Goal: Transaction & Acquisition: Obtain resource

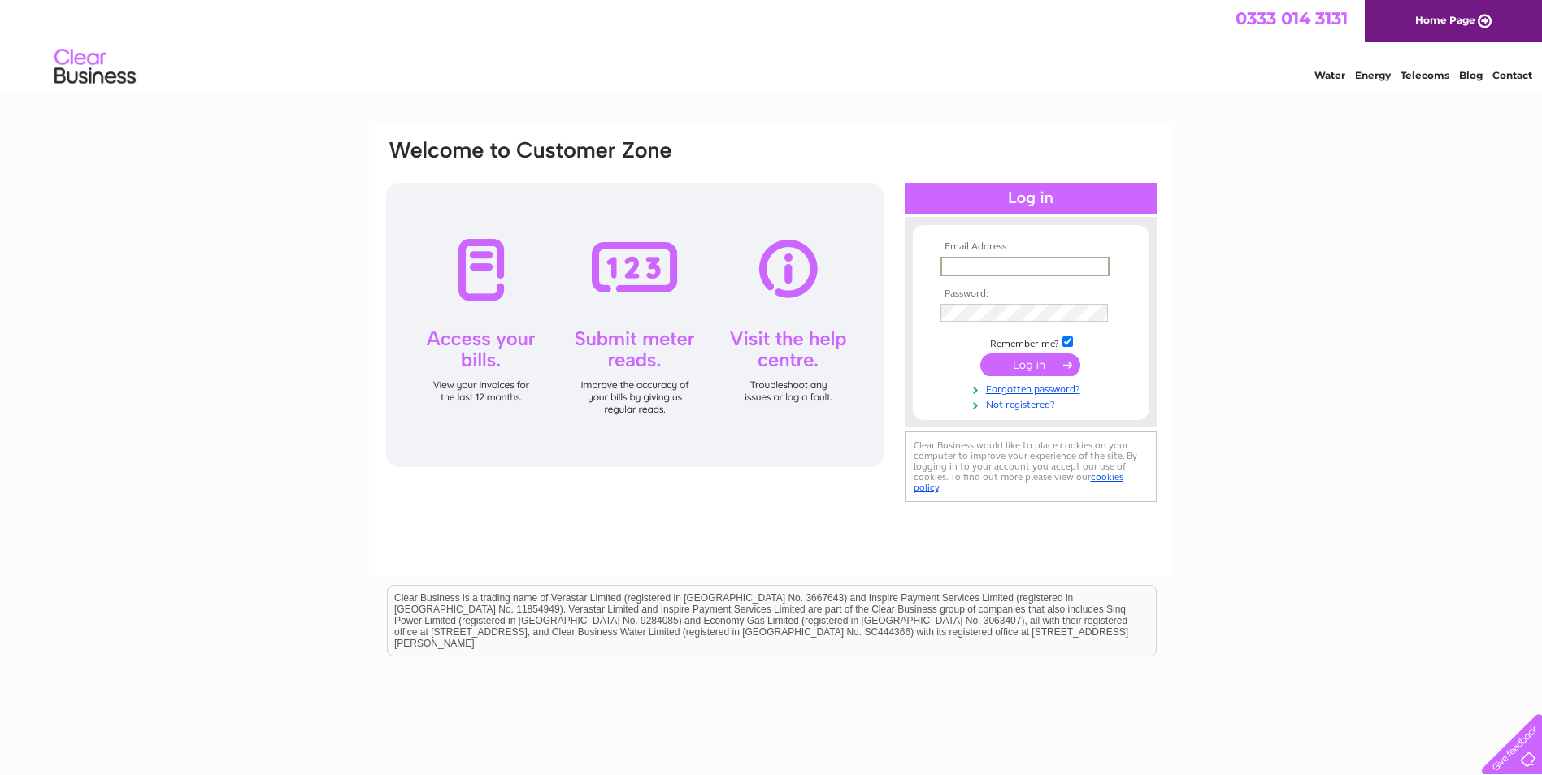
click at [956, 267] on input "text" at bounding box center [1024, 267] width 169 height 20
type input "niall.burns@falkirk.gov.uk"
click at [980, 354] on input "submit" at bounding box center [1030, 365] width 100 height 23
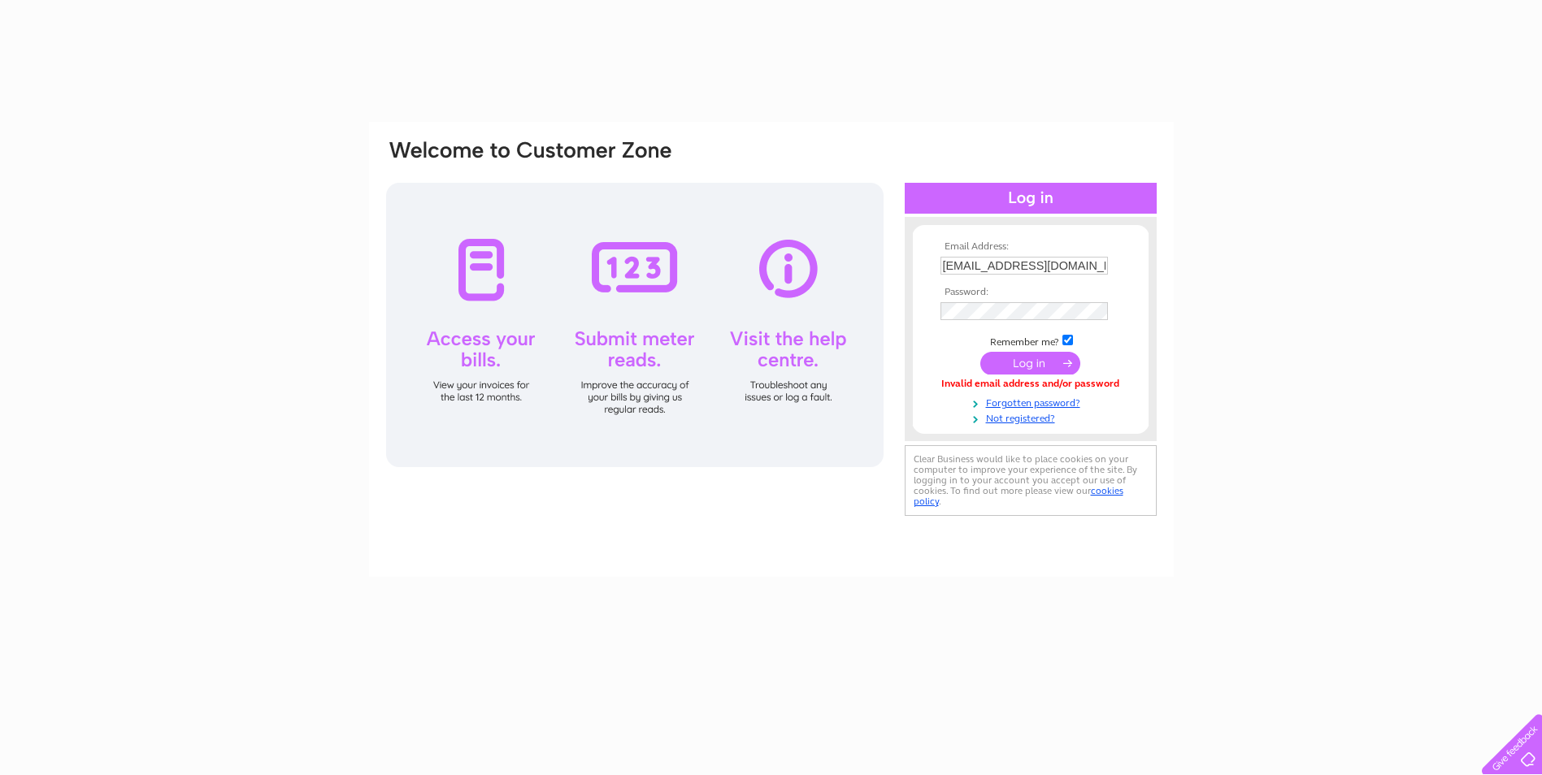
click at [1023, 369] on input "submit" at bounding box center [1030, 363] width 100 height 23
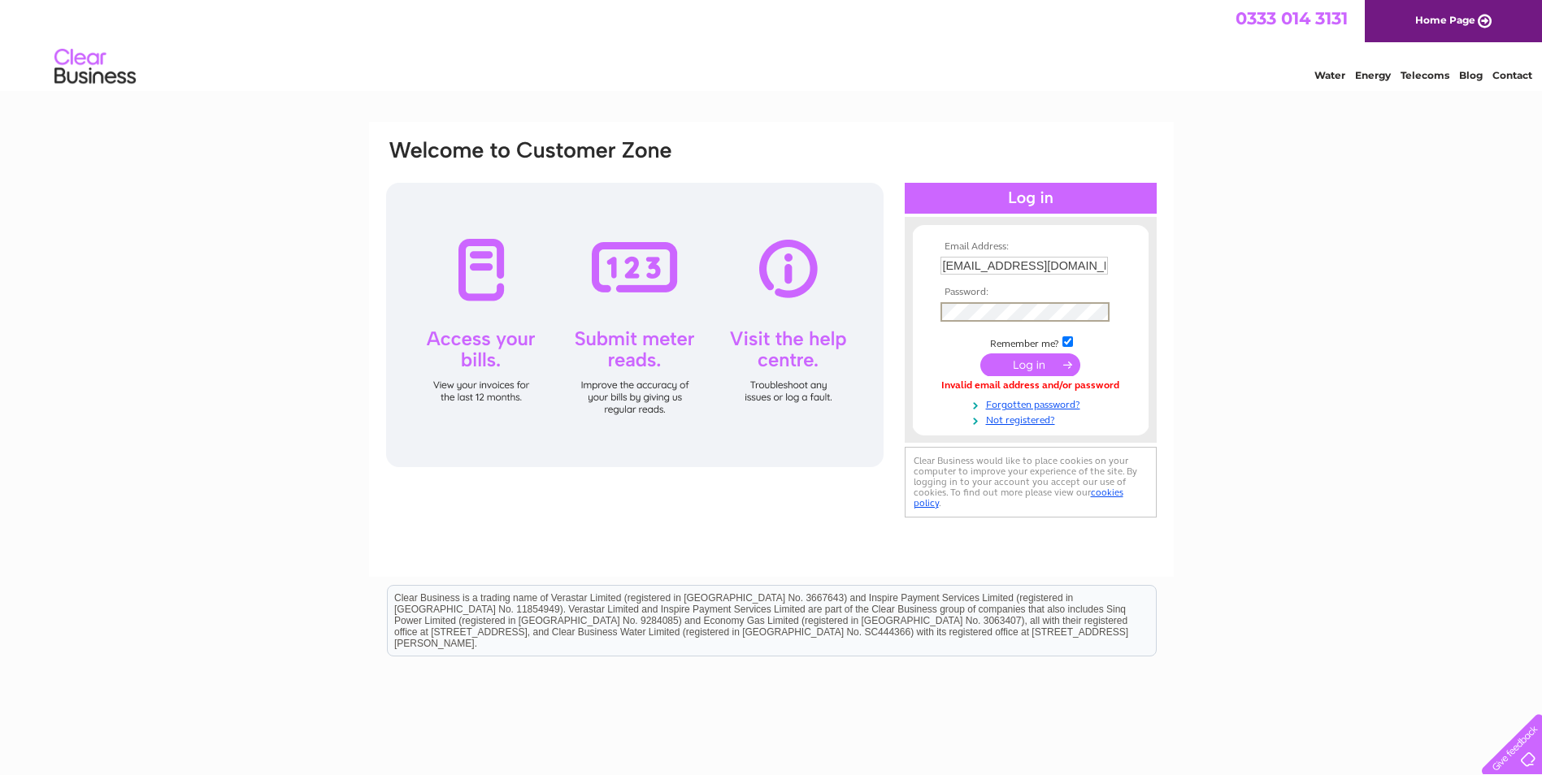
click at [980, 354] on input "submit" at bounding box center [1030, 365] width 100 height 23
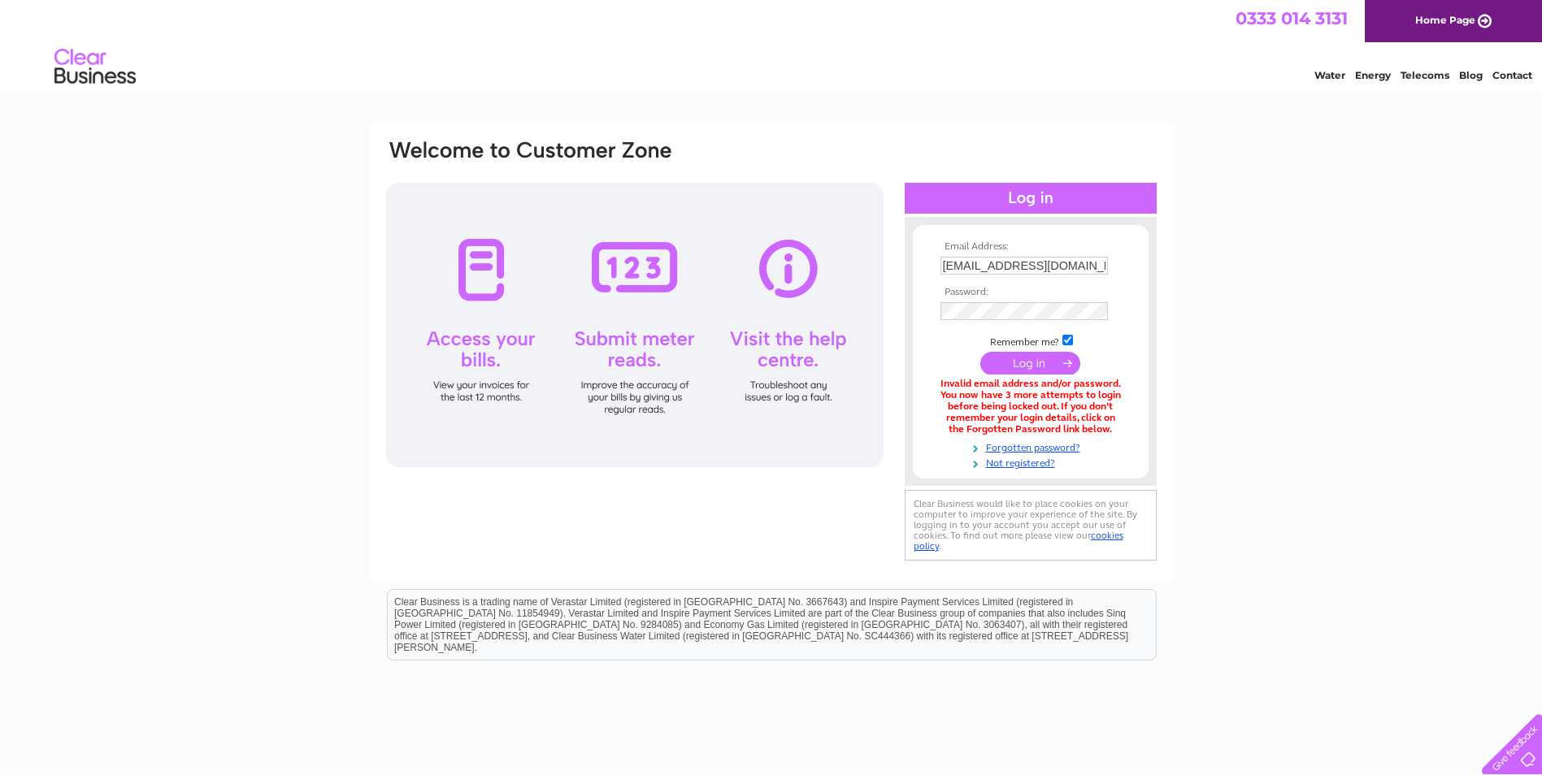
click at [984, 297] on th "Password:" at bounding box center [1030, 292] width 189 height 11
click at [1027, 366] on input "submit" at bounding box center [1030, 365] width 100 height 23
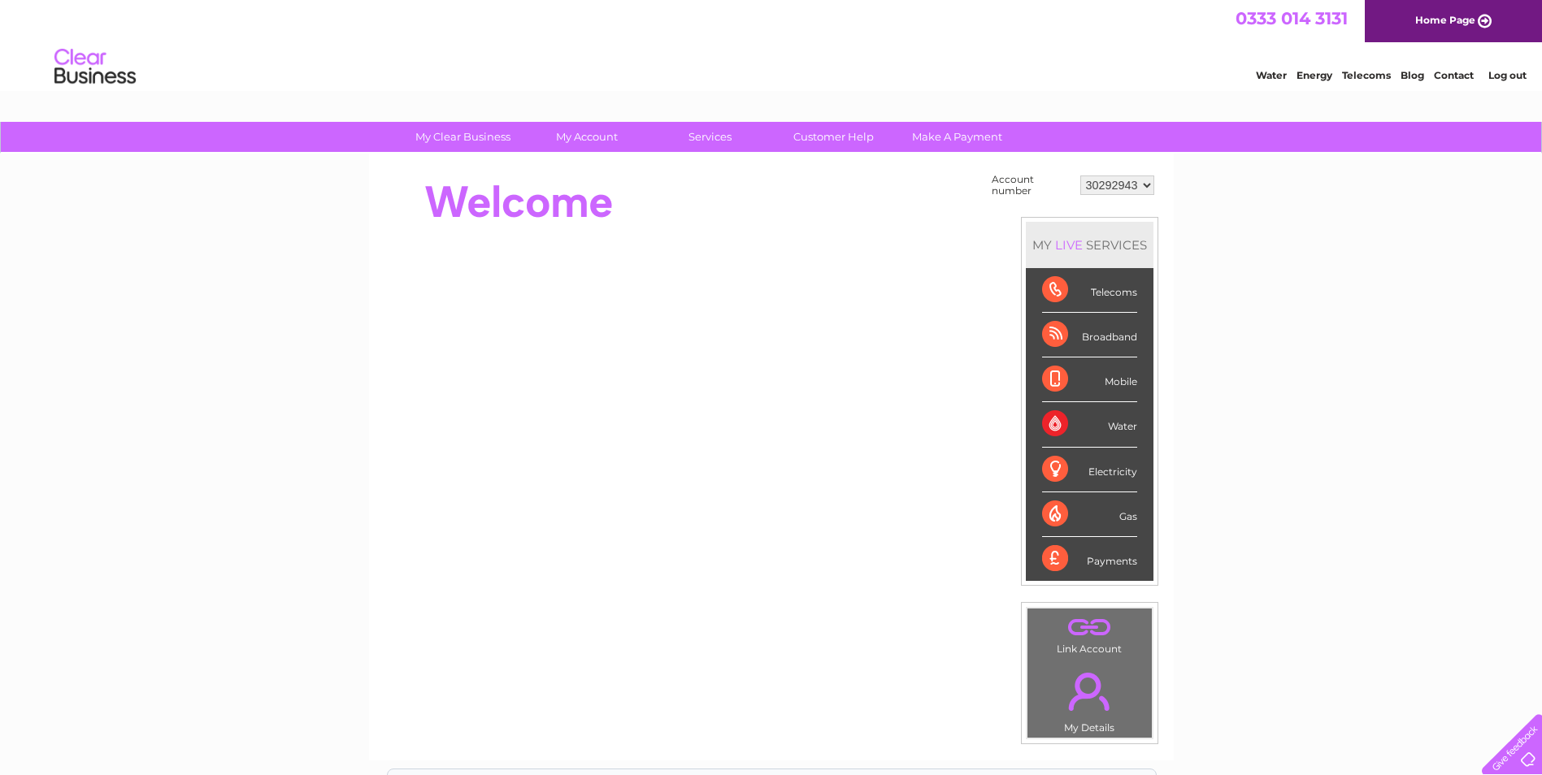
click at [1145, 188] on select "30292943 30310540 30318365 30322073 30323157" at bounding box center [1117, 186] width 74 height 20
select select "30323157"
click at [1080, 176] on select "30292943 30310540 30318365 30322073 30323157" at bounding box center [1117, 186] width 74 height 20
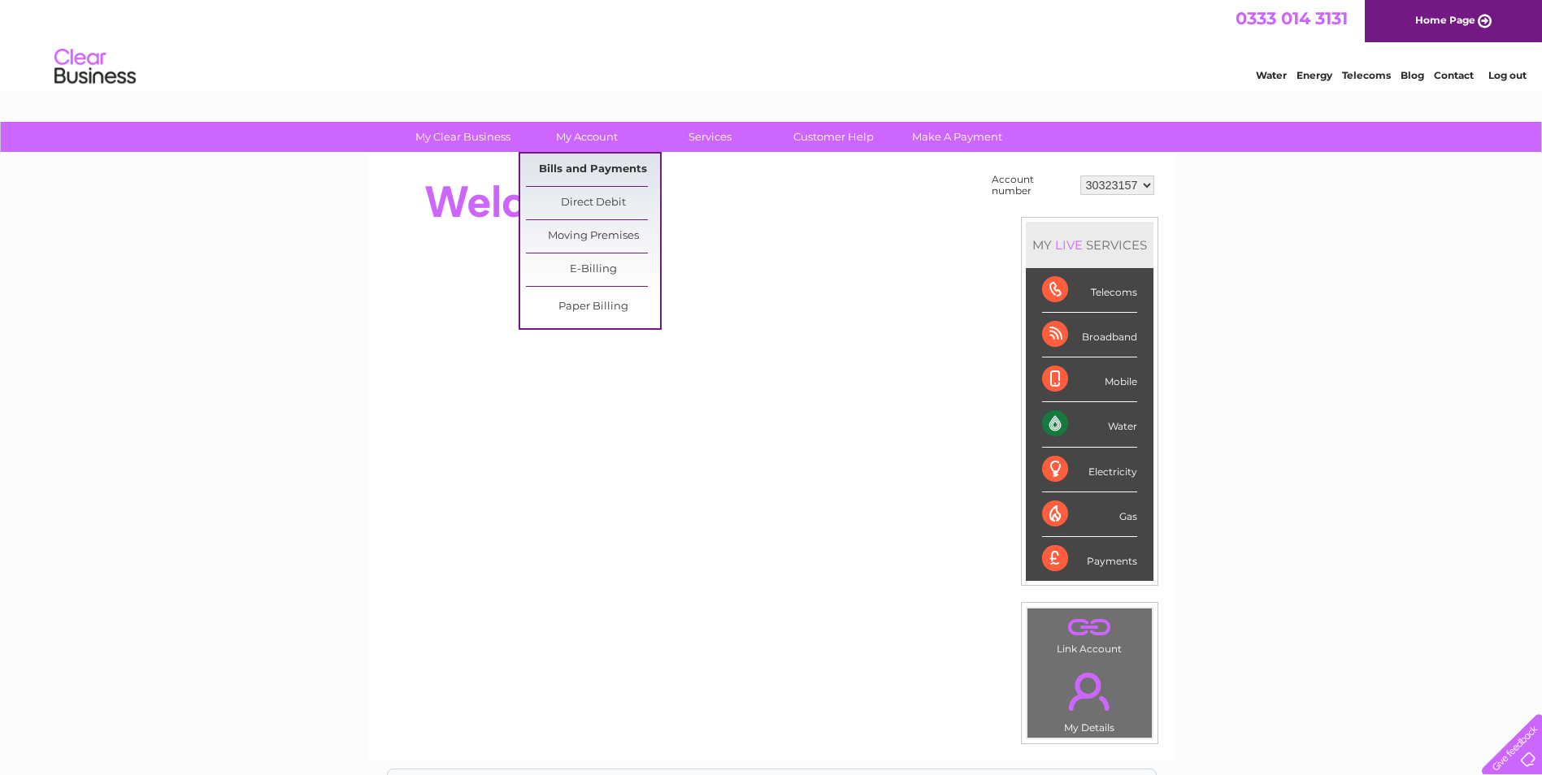
click at [573, 170] on link "Bills and Payments" at bounding box center [593, 170] width 134 height 33
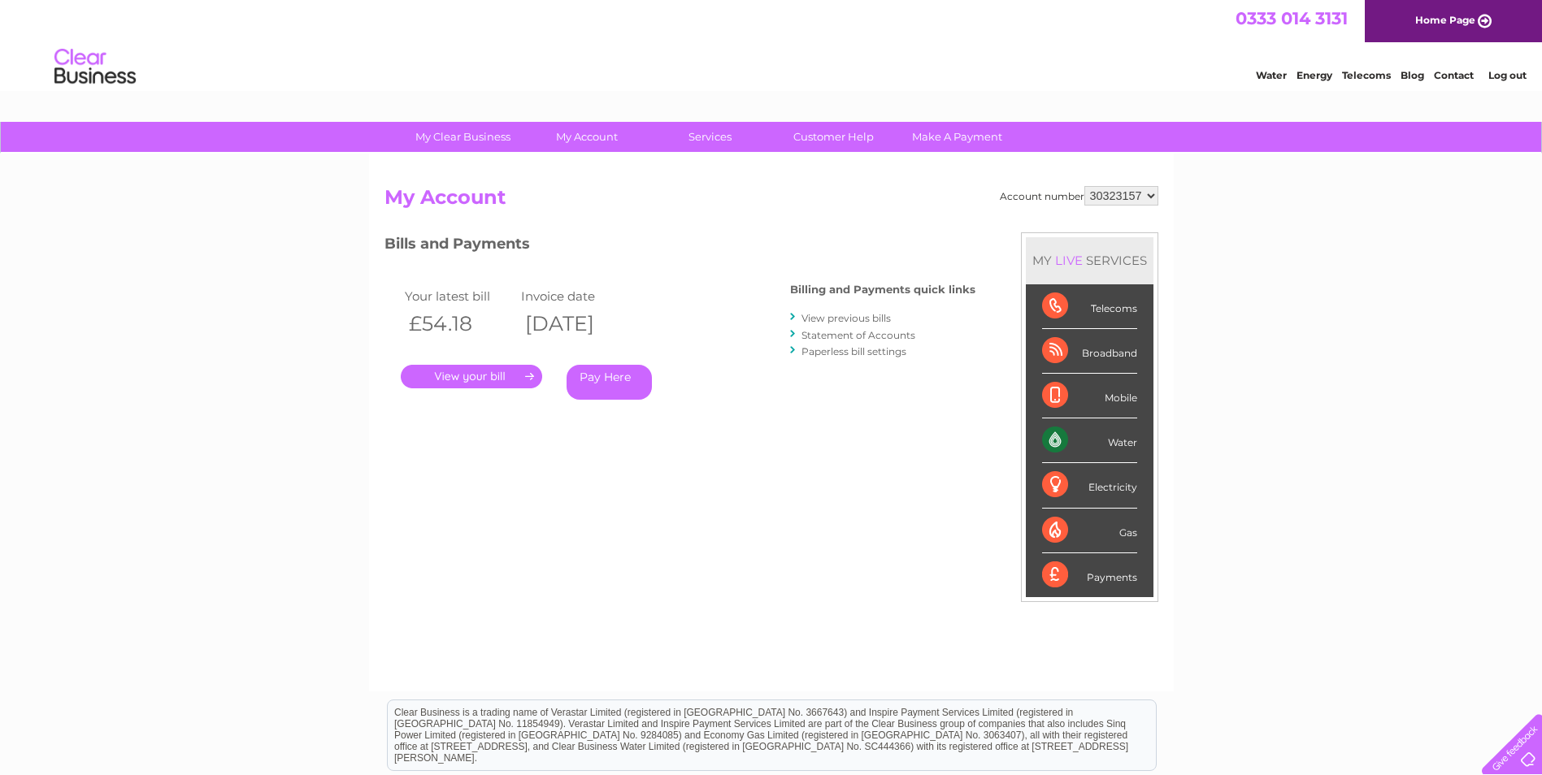
click at [488, 371] on link "." at bounding box center [471, 377] width 141 height 24
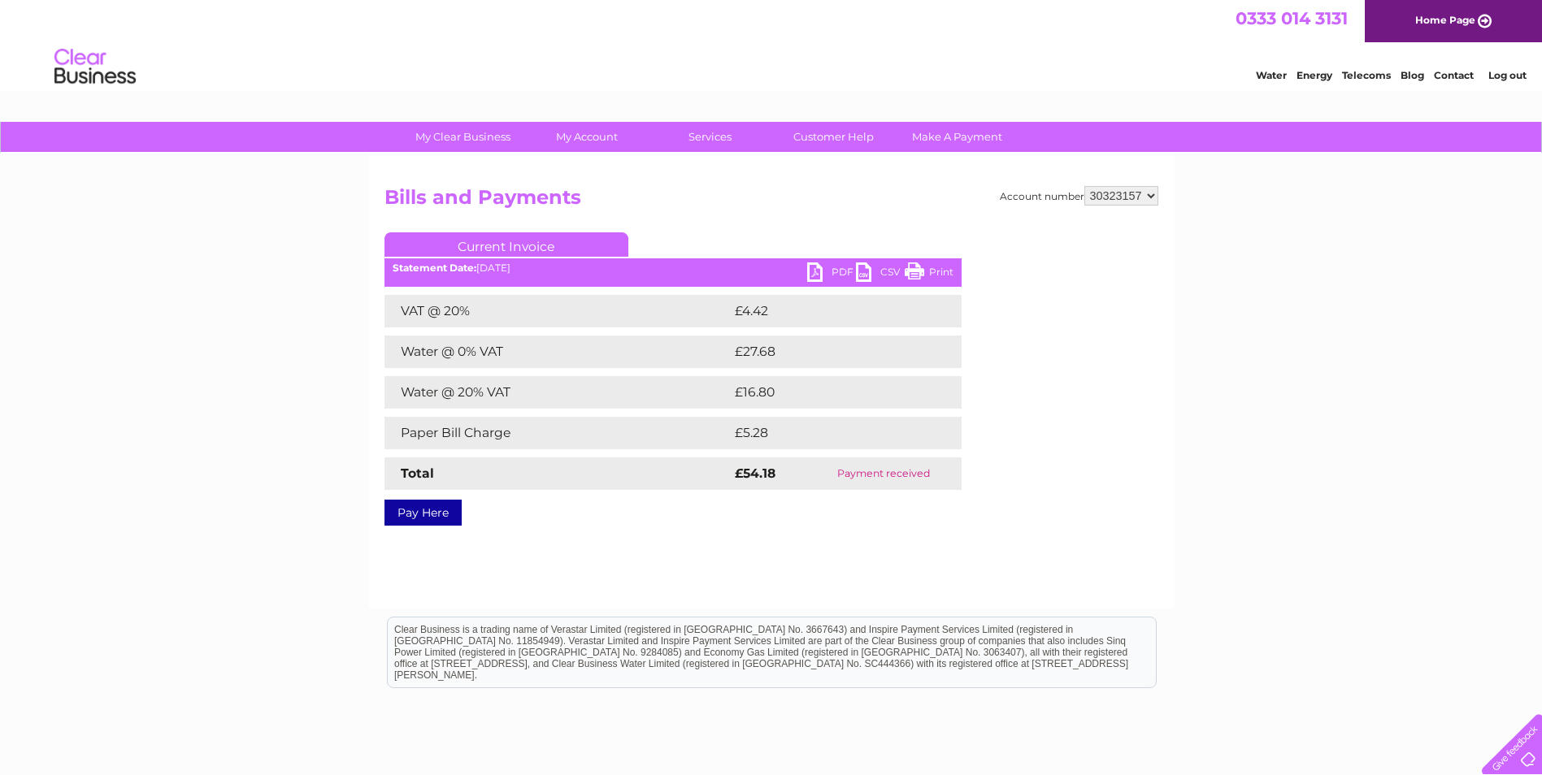
click at [827, 271] on link "PDF" at bounding box center [831, 275] width 49 height 24
